Goal: Navigation & Orientation: Find specific page/section

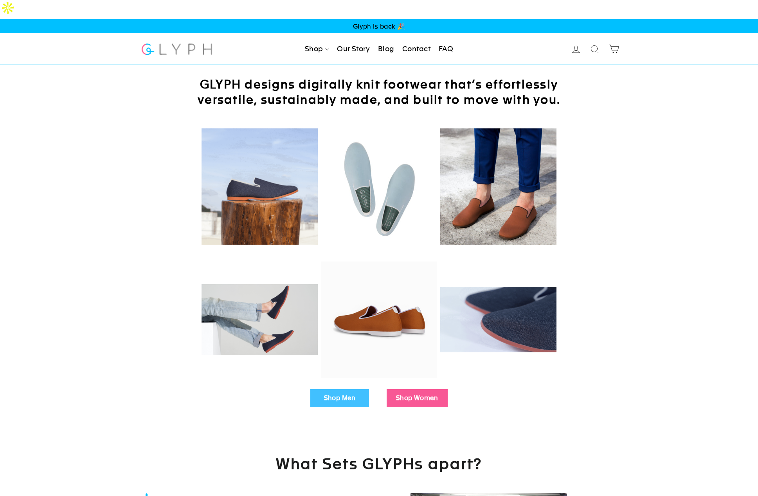
click at [363, 40] on link "Our Story" at bounding box center [353, 48] width 39 height 17
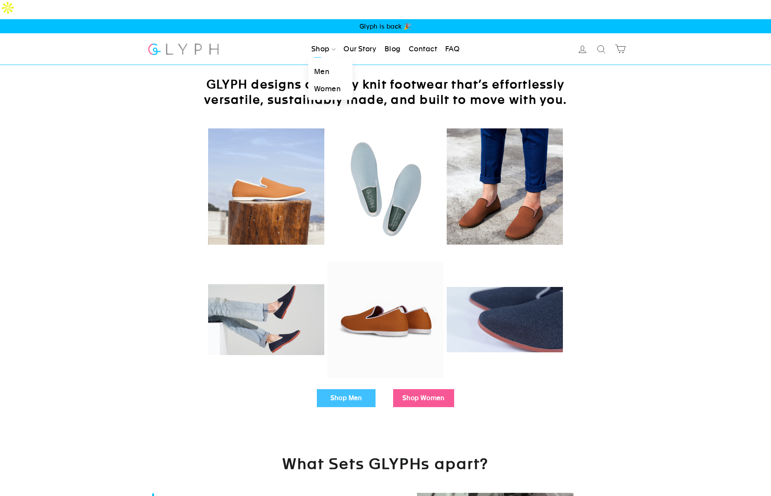
click at [322, 40] on link "Shop" at bounding box center [323, 48] width 31 height 17
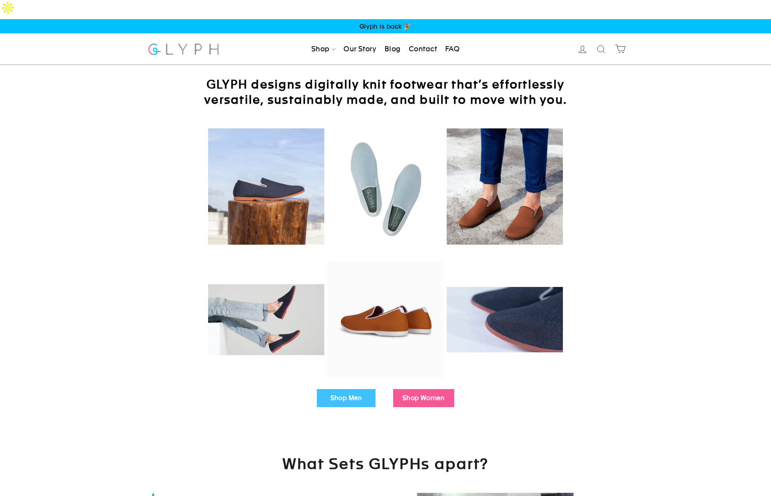
click at [344, 40] on link "Our Story" at bounding box center [359, 48] width 39 height 17
